Goal: Transaction & Acquisition: Purchase product/service

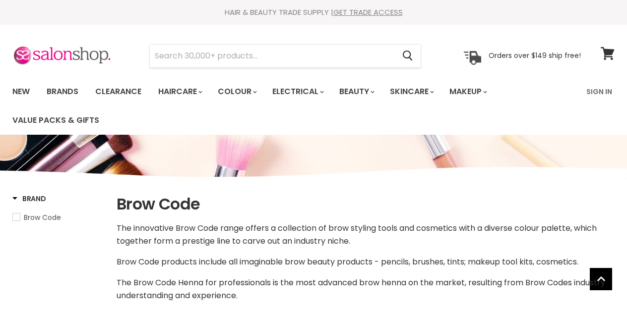
select select "manual"
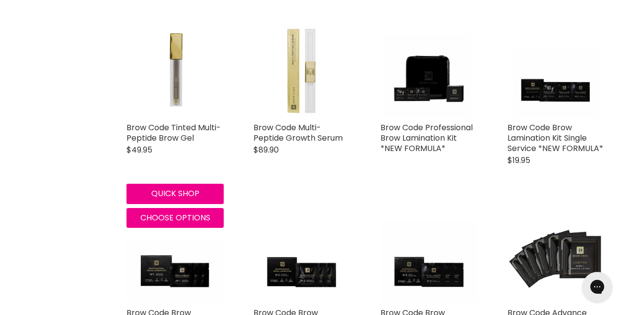
scroll to position [1947, 0]
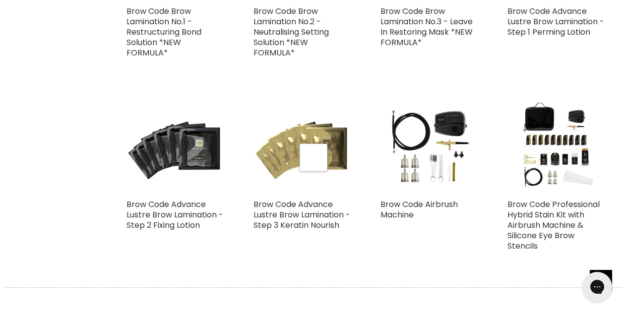
select select "manual"
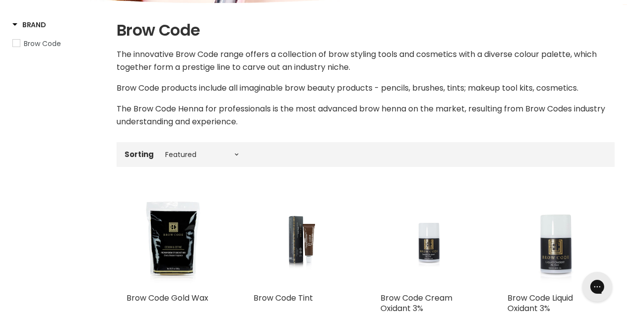
scroll to position [267, 0]
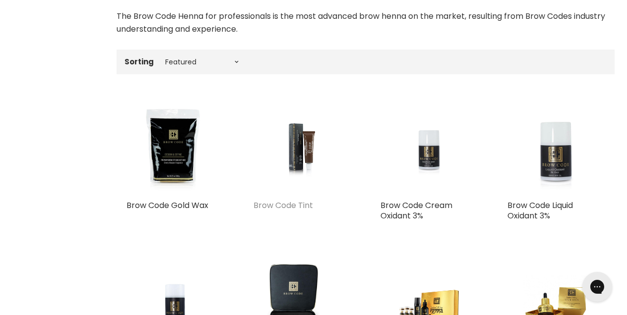
click at [289, 204] on link "Brow Code Tint" at bounding box center [282, 205] width 59 height 11
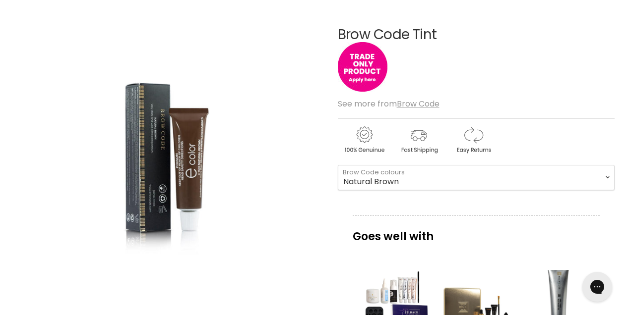
scroll to position [149, 0]
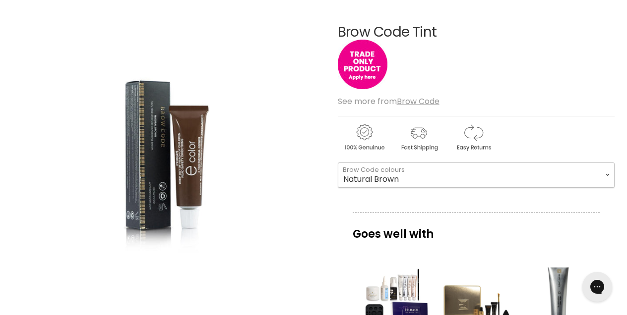
click at [365, 184] on select "Natural Brown Blue Black Light Brown Graphite Black" at bounding box center [476, 175] width 277 height 25
